Goal: Navigation & Orientation: Find specific page/section

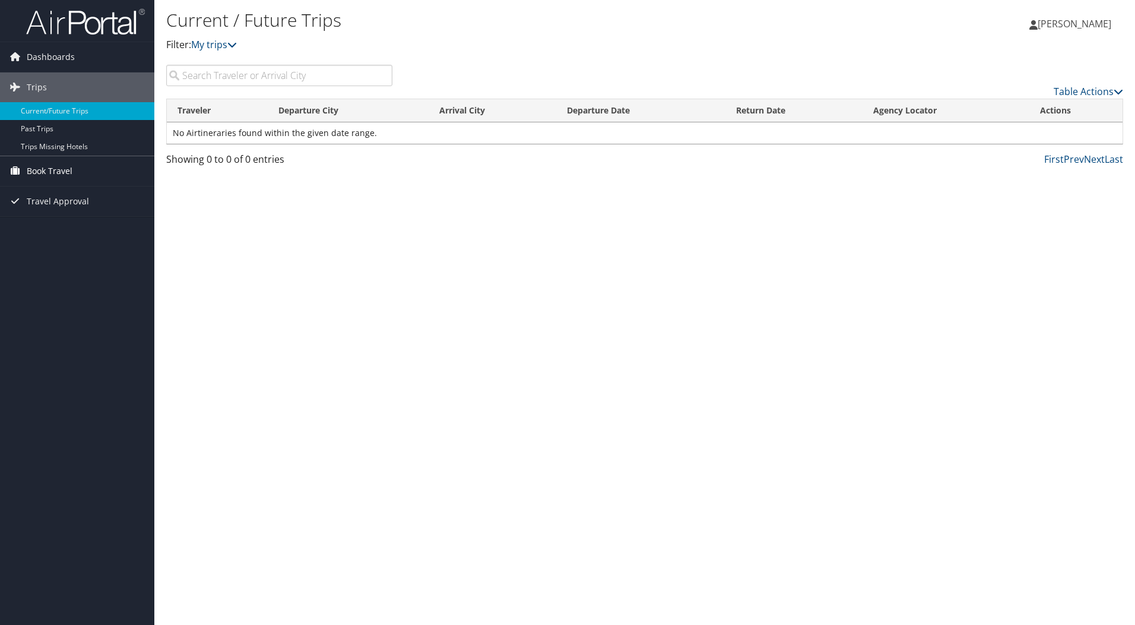
drag, startPoint x: 0, startPoint y: 0, endPoint x: 48, endPoint y: 172, distance: 178.2
click at [48, 172] on span "Book Travel" at bounding box center [50, 171] width 46 height 30
click at [25, 56] on link "Dashboards" at bounding box center [77, 57] width 154 height 30
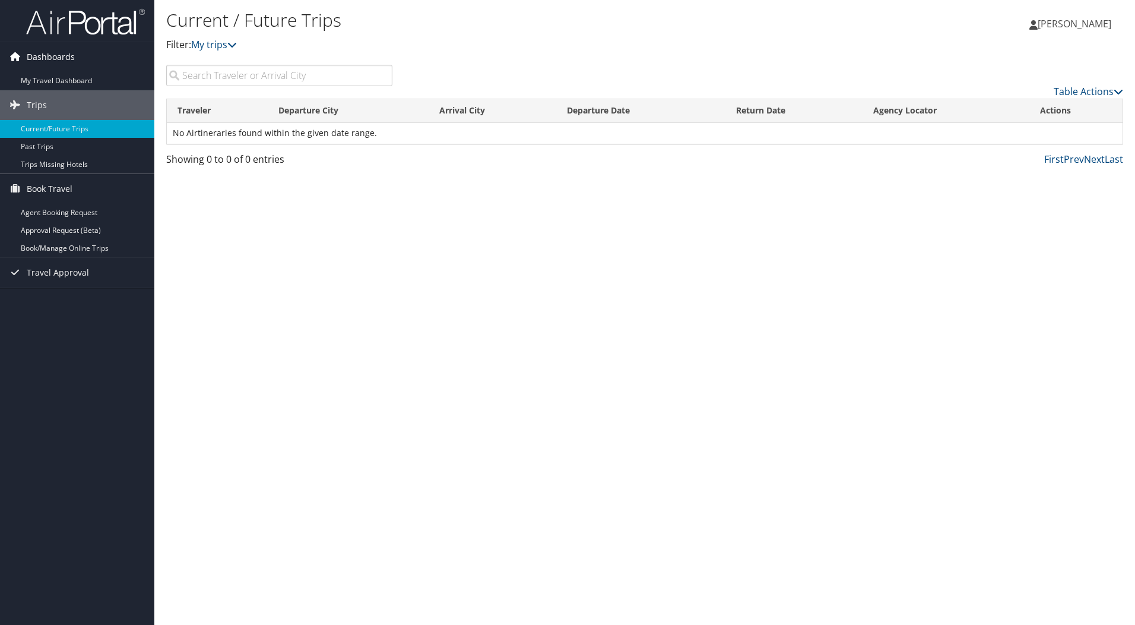
click at [26, 58] on link "Dashboards" at bounding box center [77, 57] width 154 height 30
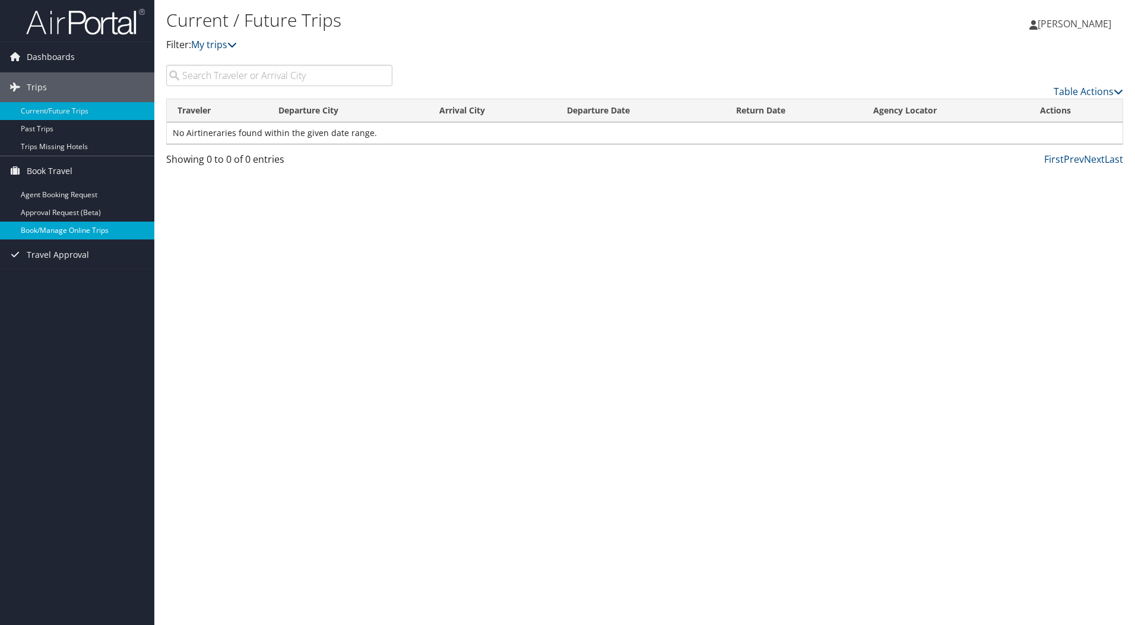
click at [58, 230] on link "Book/Manage Online Trips" at bounding box center [77, 230] width 154 height 18
